Goal: Information Seeking & Learning: Learn about a topic

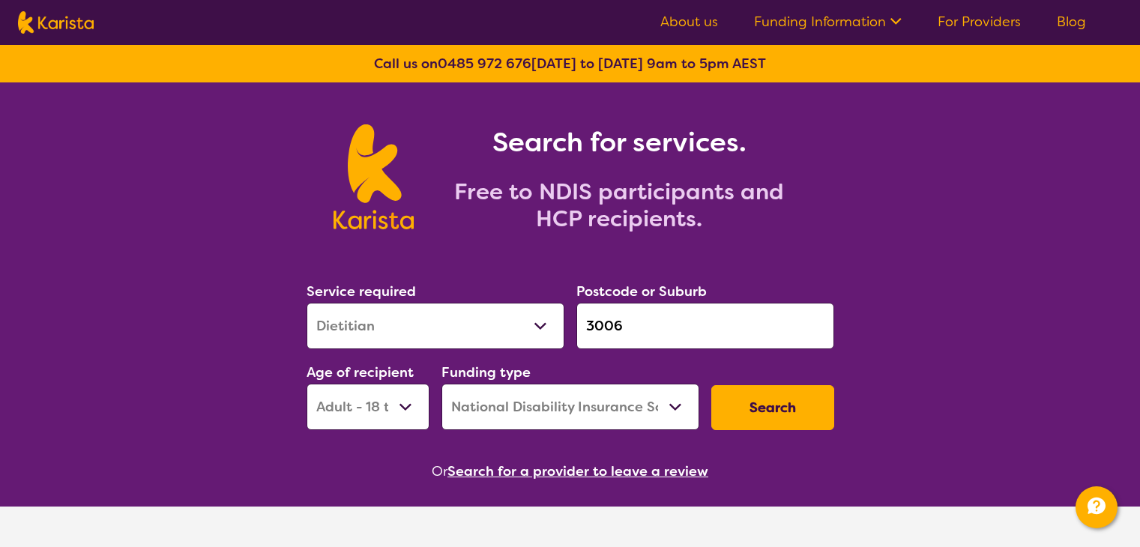
select select "Dietitian"
select select "AD"
select select "NDIS"
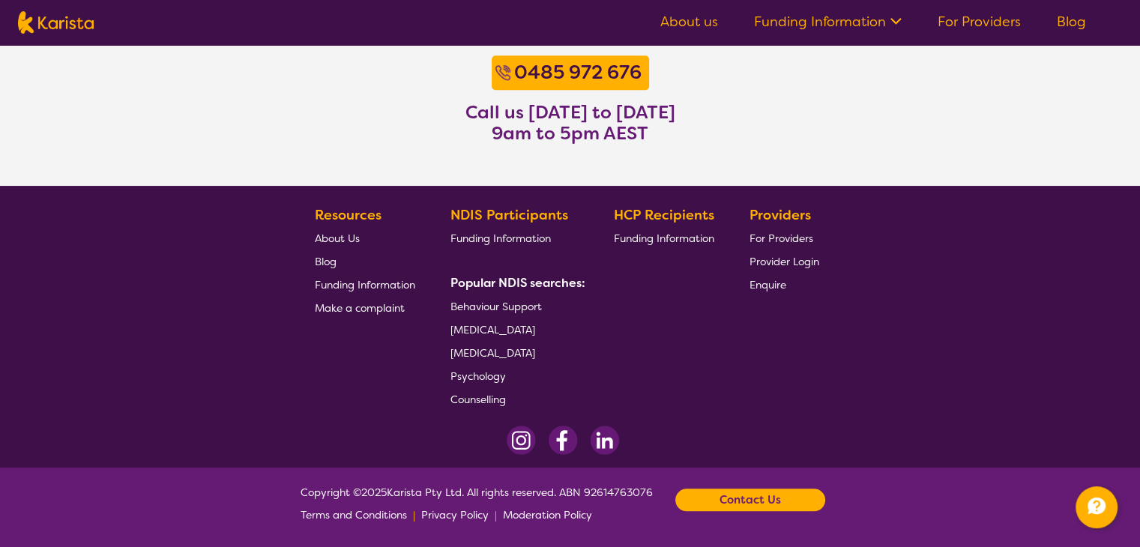
click at [993, 19] on link "For Providers" at bounding box center [979, 22] width 83 height 18
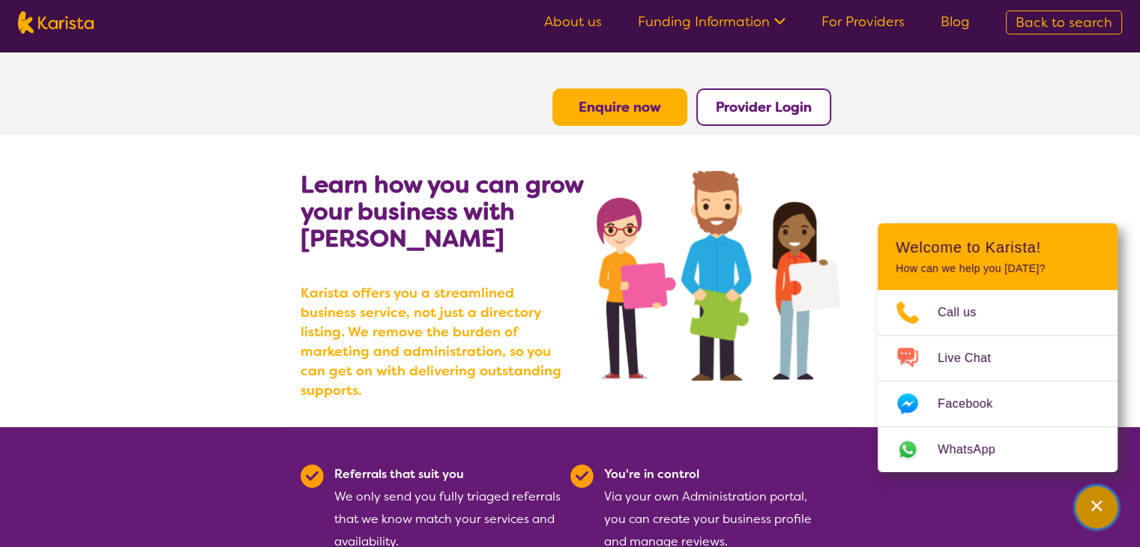
click at [1079, 503] on button "Channel Menu" at bounding box center [1097, 508] width 42 height 42
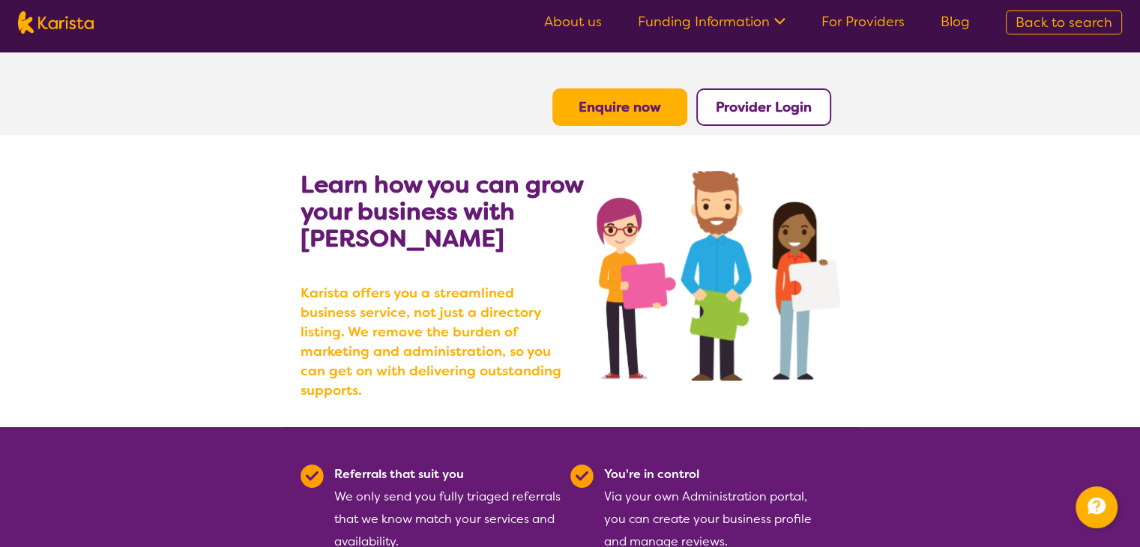
click at [741, 28] on link "Funding Information" at bounding box center [712, 22] width 148 height 18
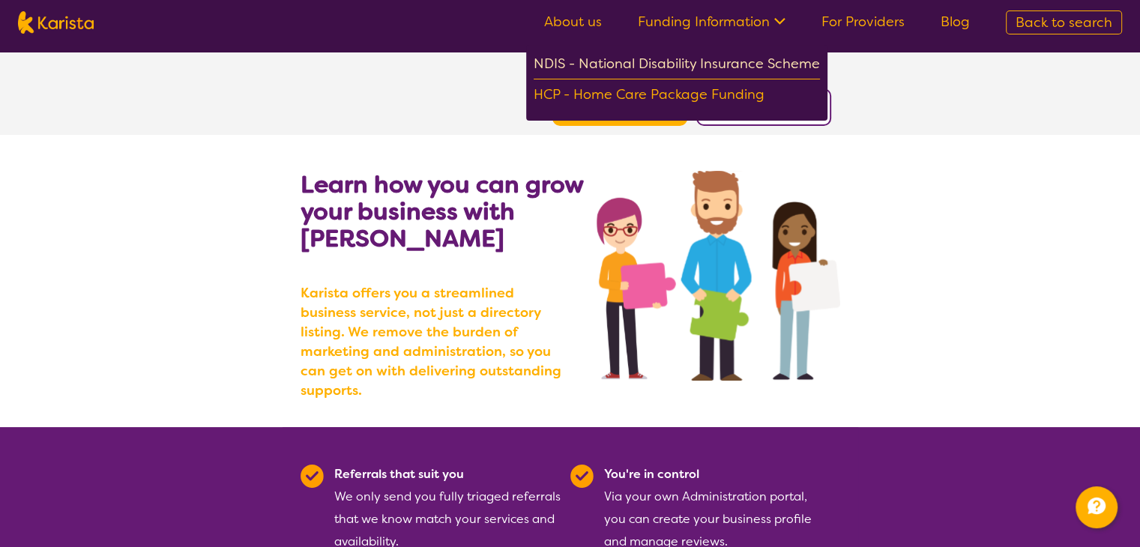
click at [714, 52] on div "NDIS - National Disability Insurance Scheme" at bounding box center [677, 65] width 286 height 27
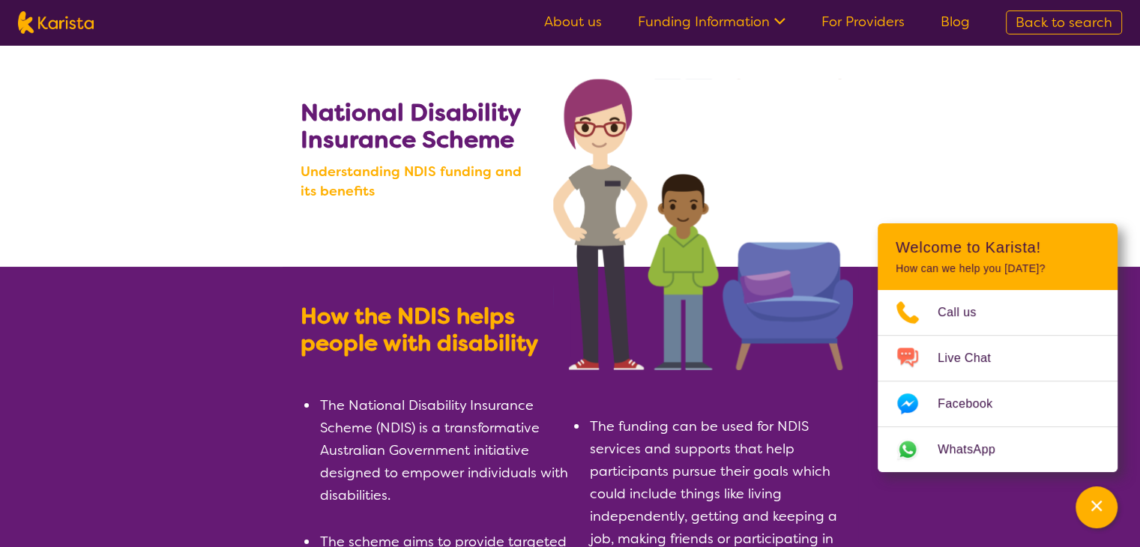
click at [1095, 22] on span "Back to search" at bounding box center [1064, 22] width 97 height 18
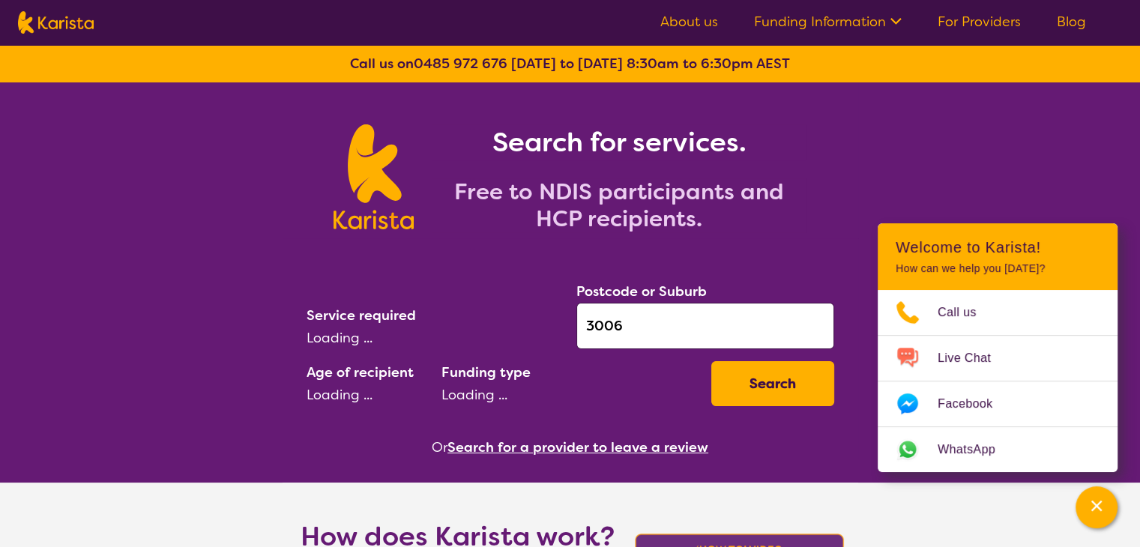
select select "Dietitian"
select select "AD"
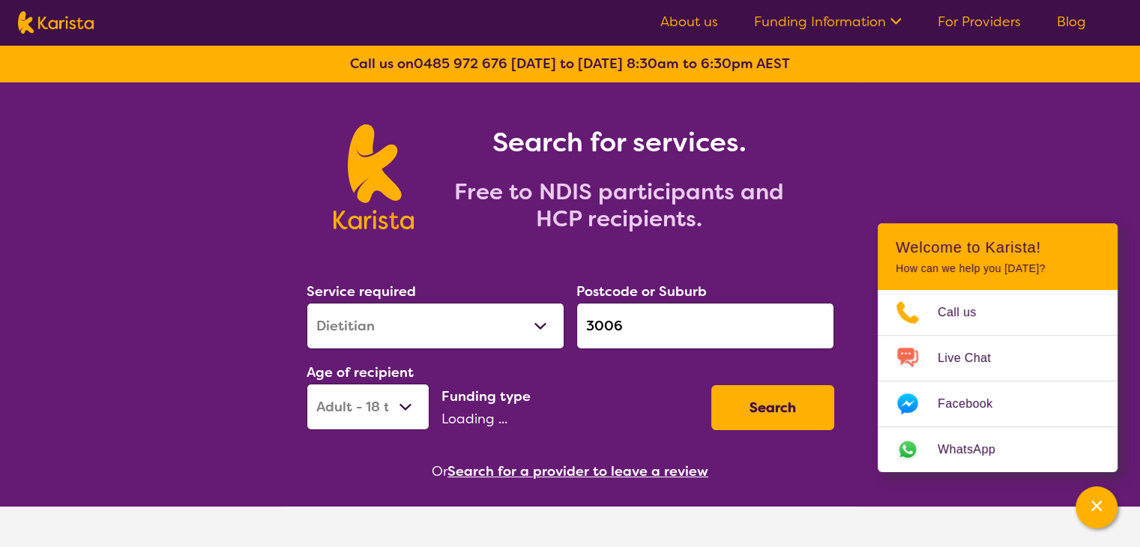
select select "NDIS"
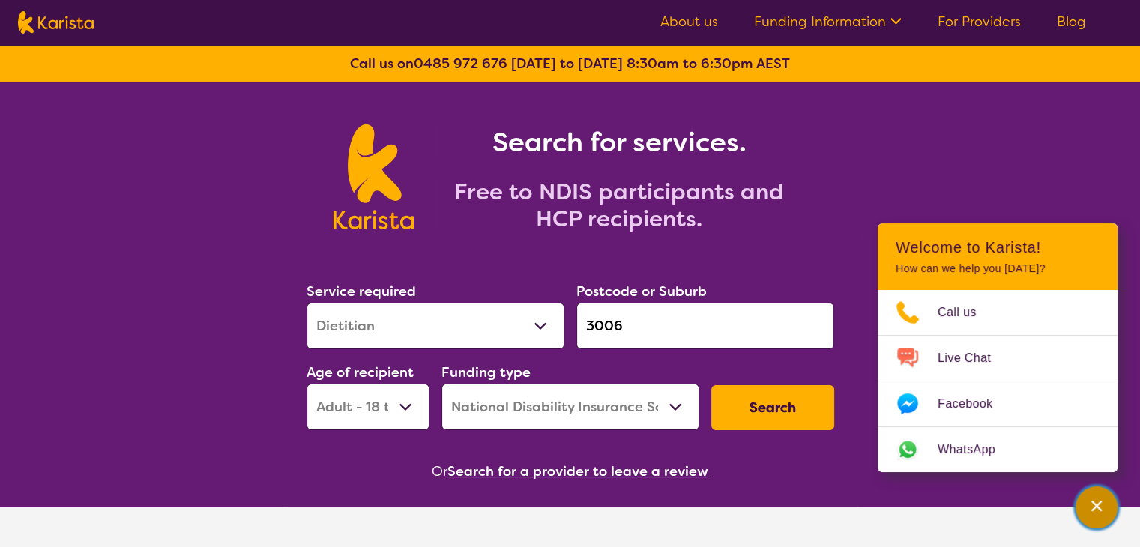
click at [1095, 523] on div "Channel Menu" at bounding box center [1097, 507] width 30 height 33
